Goal: Find specific page/section: Find specific page/section

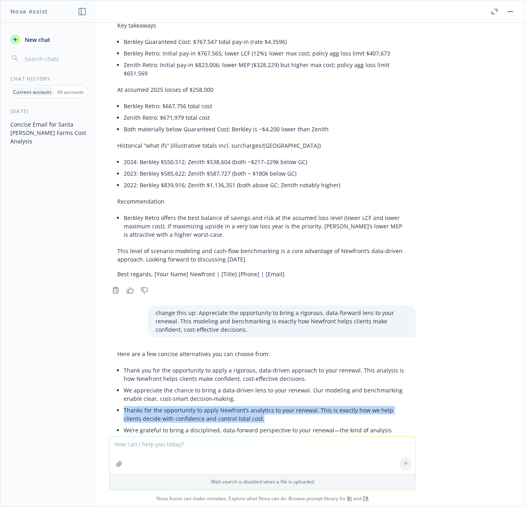
scroll to position [1075, 0]
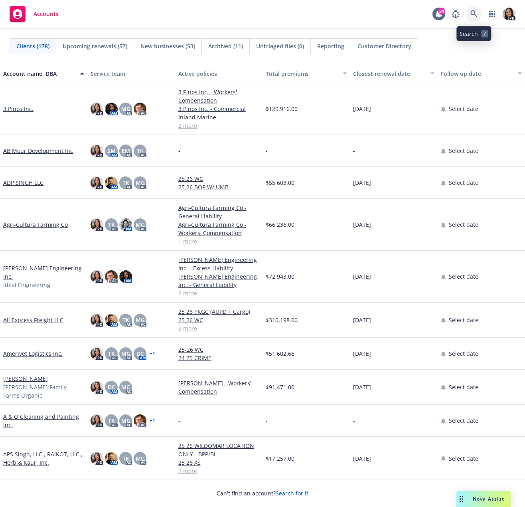
click at [475, 12] on icon at bounding box center [474, 13] width 7 height 7
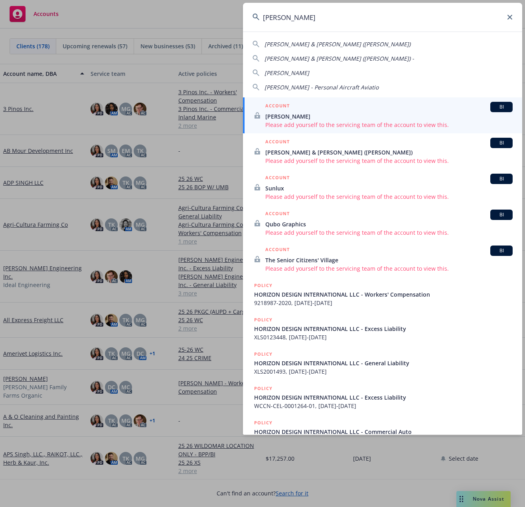
type input "[PERSON_NAME]"
click at [276, 294] on span "HORIZON DESIGN INTERNATIONAL LLC - Workers' Compensation" at bounding box center [383, 294] width 259 height 8
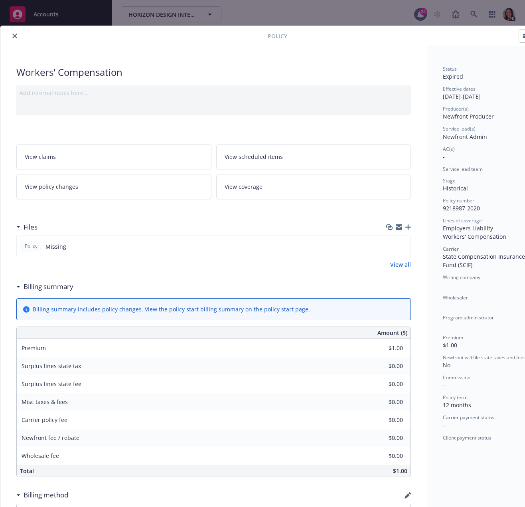
click at [14, 34] on icon "close" at bounding box center [14, 36] width 5 height 5
